Goal: Find specific page/section: Find specific page/section

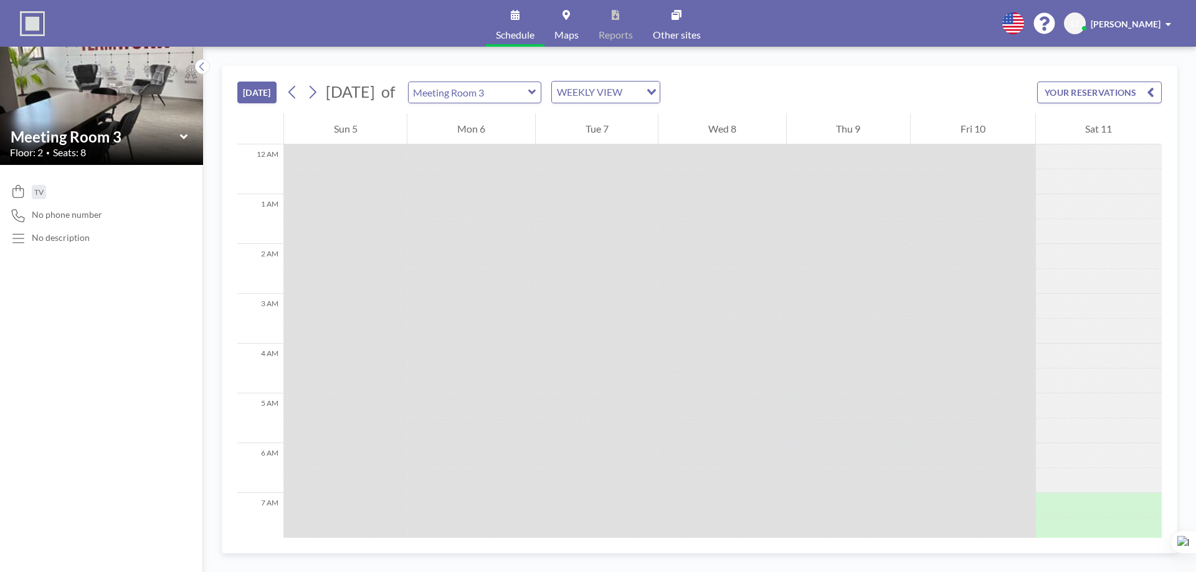
click at [831, 72] on div "[DATE] [DATE] of Meeting Room 3 WEEKLY VIEW Loading... YOUR RESERVATIONS" at bounding box center [699, 89] width 924 height 47
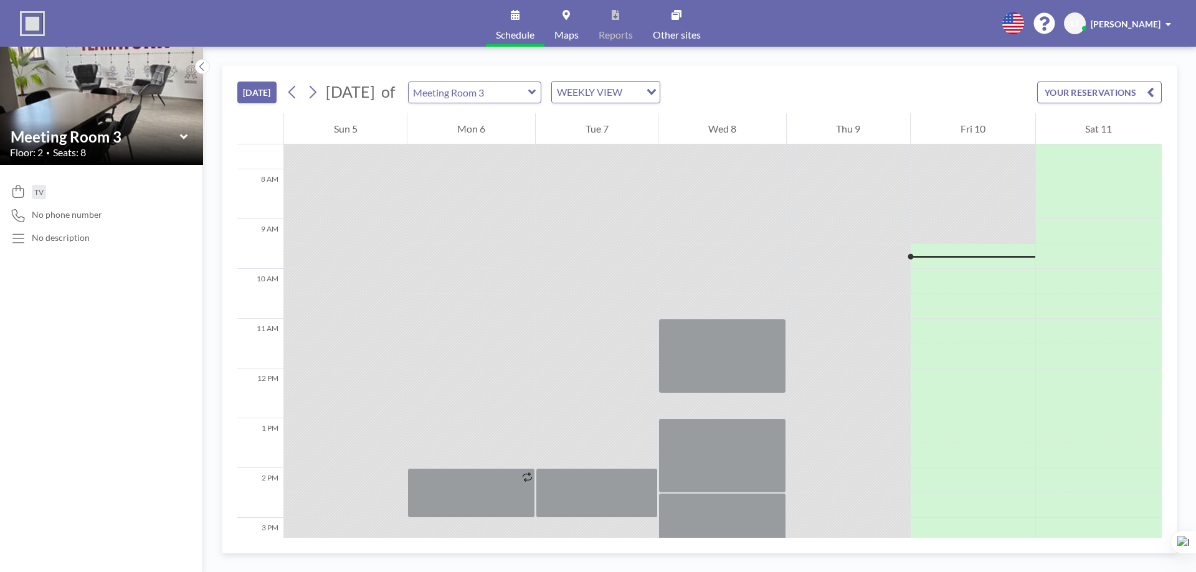
scroll to position [808, 0]
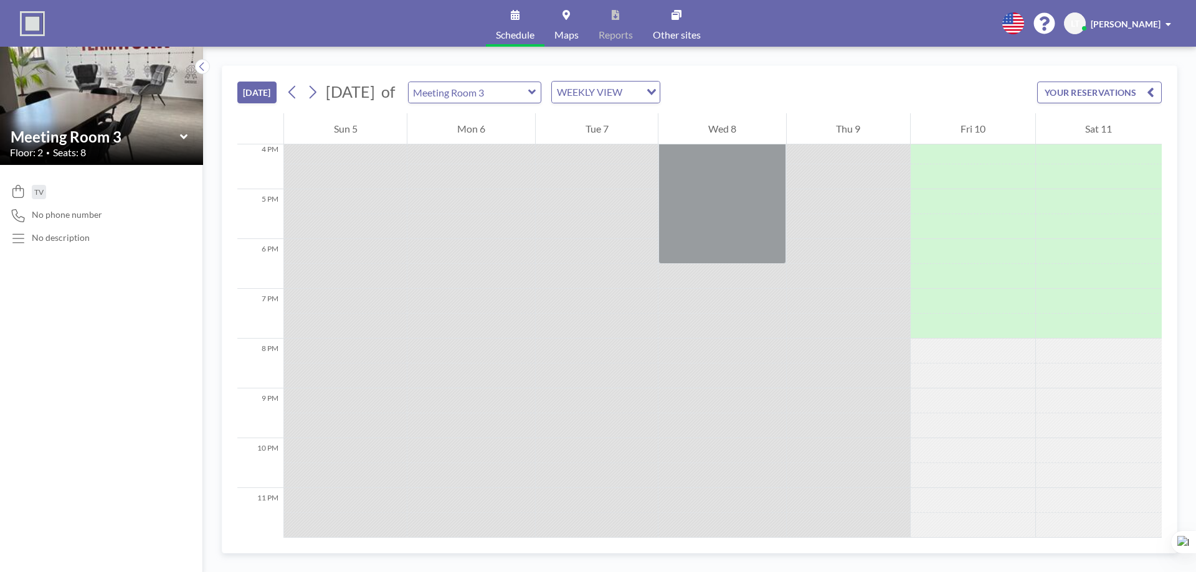
click at [528, 92] on input "Meeting Room 3" at bounding box center [469, 92] width 120 height 21
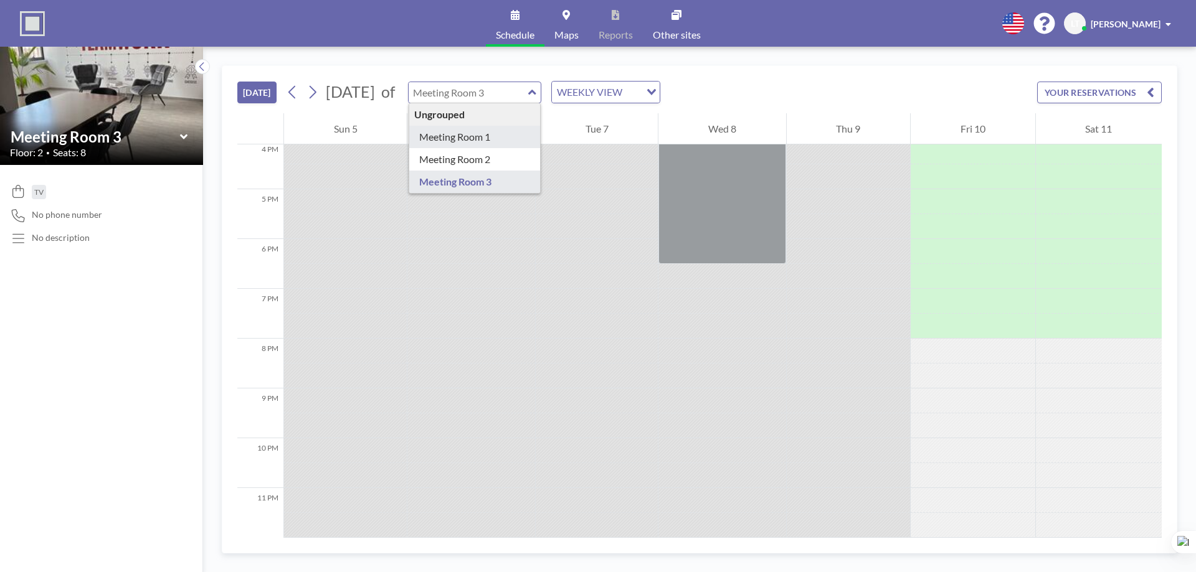
type input "Meeting Room 1"
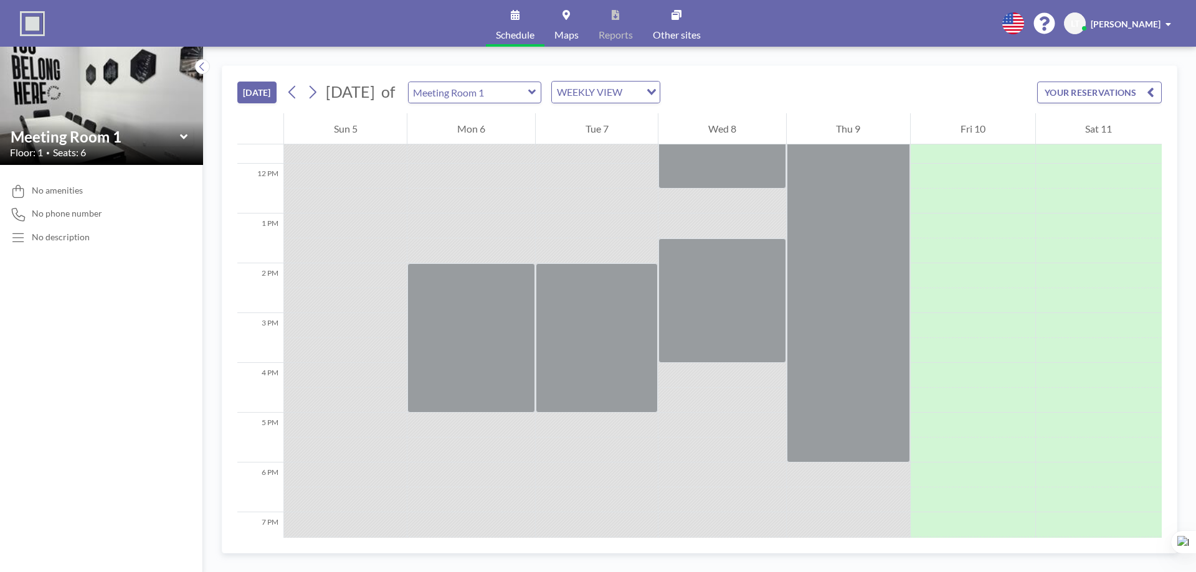
scroll to position [685, 0]
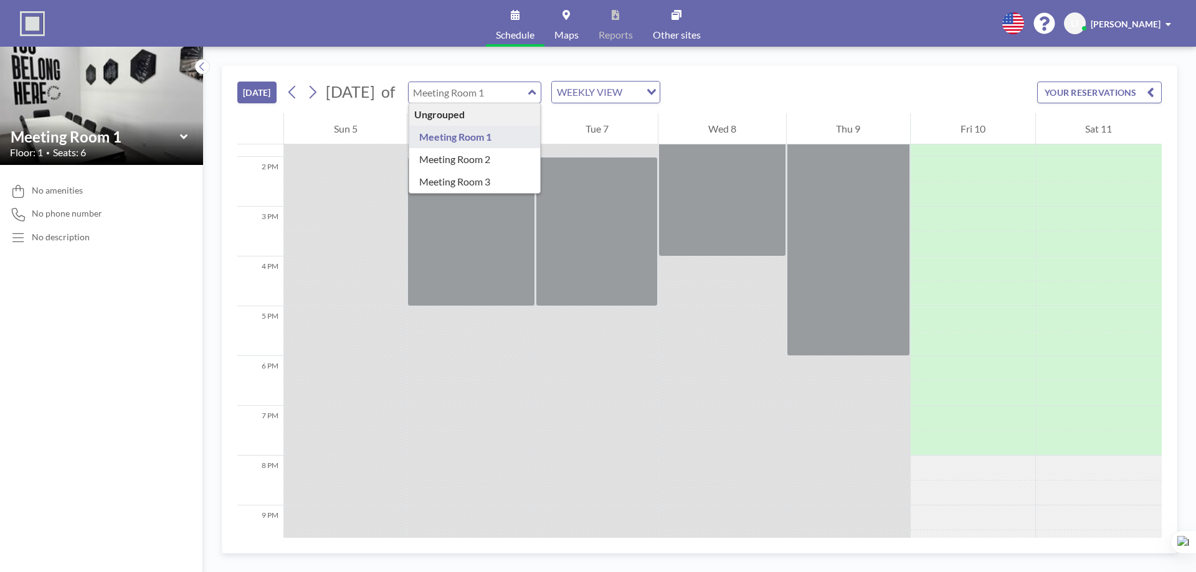
click at [528, 97] on input "text" at bounding box center [469, 92] width 120 height 21
type input "Meeting Room 2"
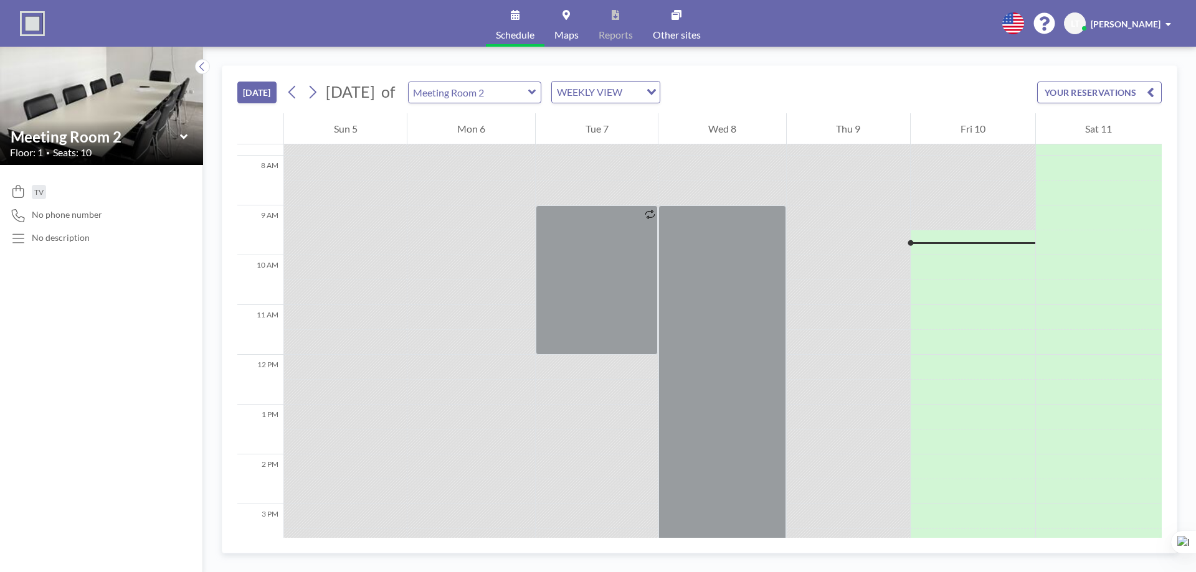
scroll to position [498, 0]
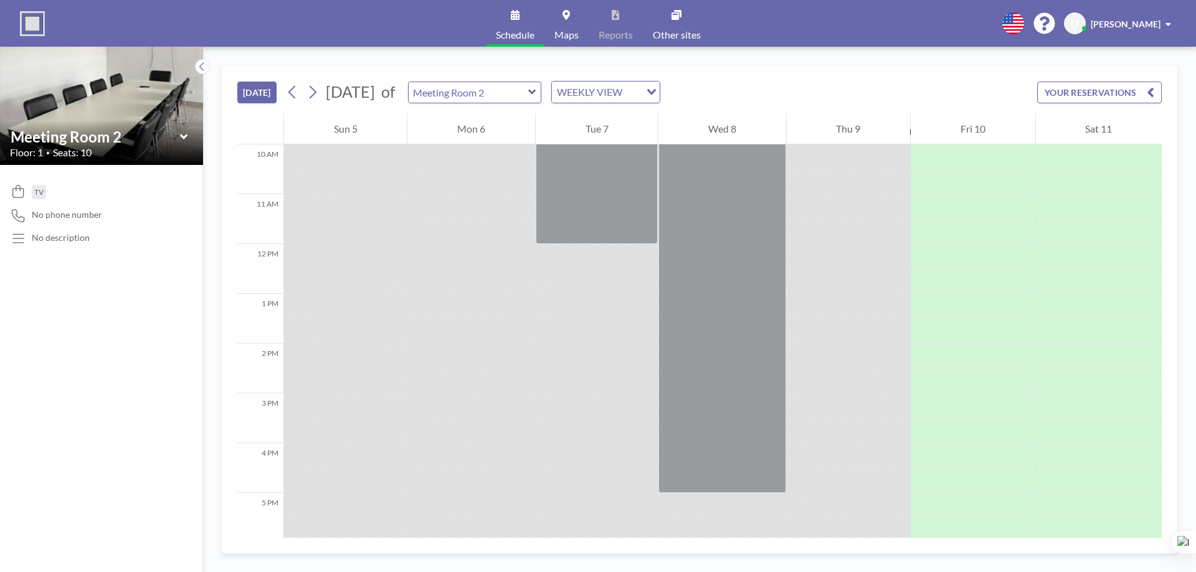
click at [243, 98] on button "[DATE]" at bounding box center [256, 93] width 39 height 22
click at [260, 91] on button "[DATE]" at bounding box center [256, 93] width 39 height 22
click at [660, 96] on div "Loading..." at bounding box center [649, 91] width 19 height 19
click at [659, 115] on li "DAILY VIEW" at bounding box center [652, 114] width 107 height 18
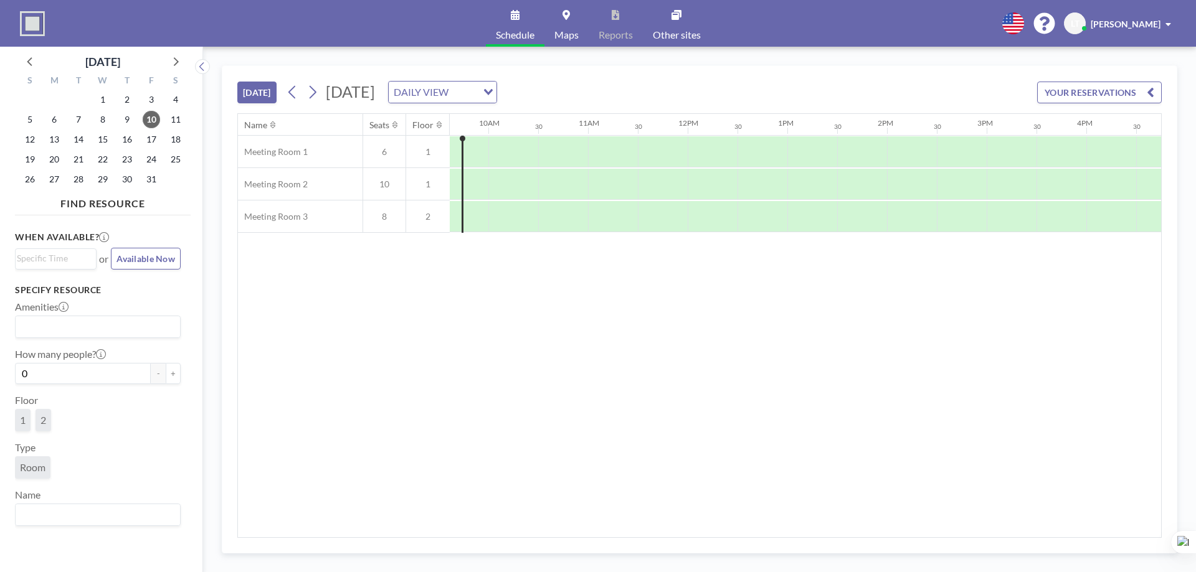
scroll to position [0, 909]
